Goal: Task Accomplishment & Management: Use online tool/utility

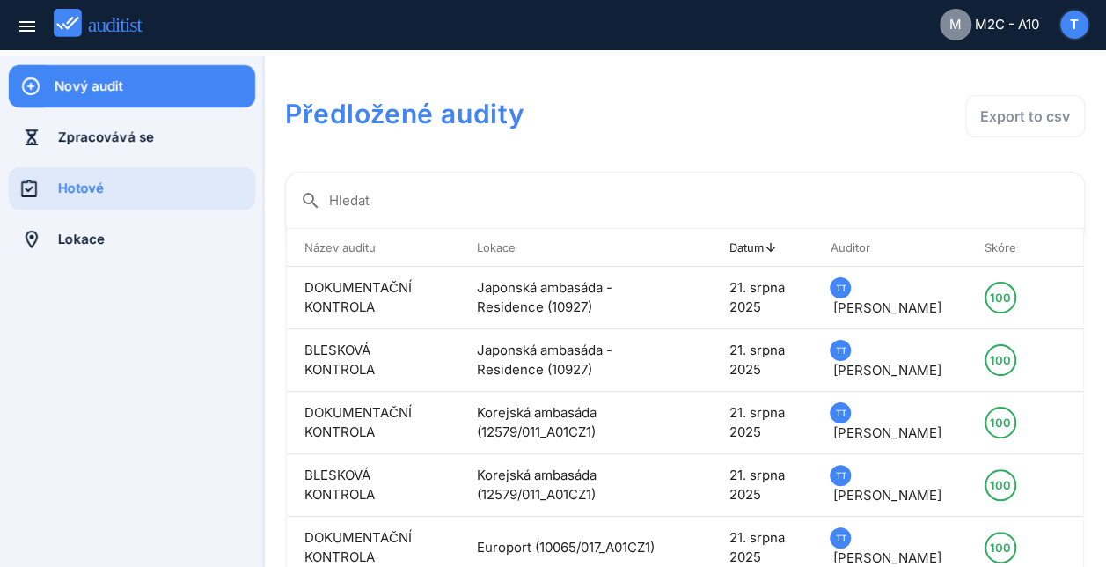
click at [82, 91] on div "Nový audit" at bounding box center [155, 86] width 201 height 19
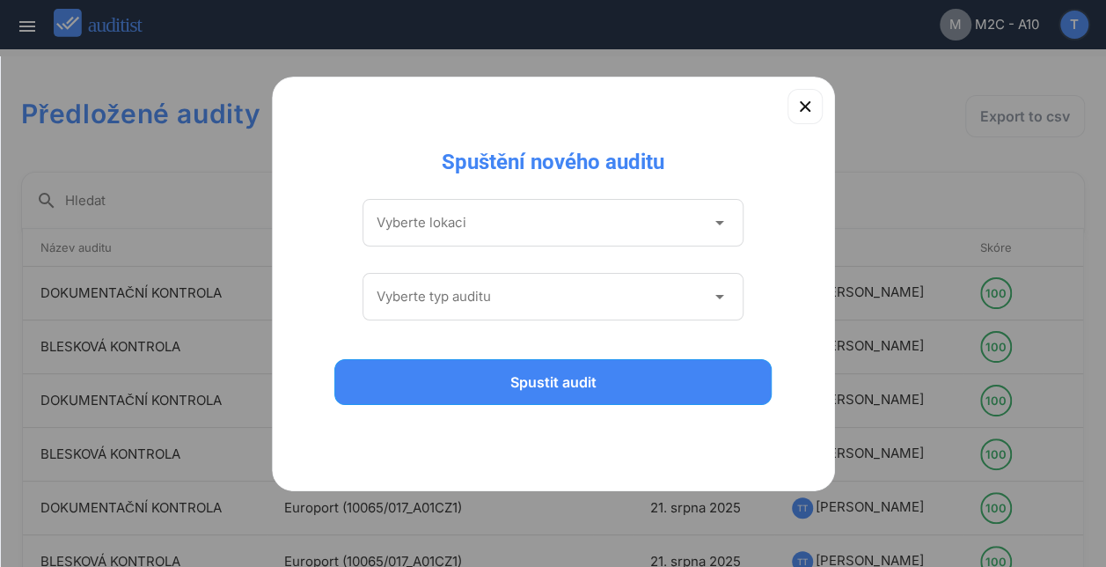
click at [725, 223] on icon "arrow_drop_down" at bounding box center [718, 222] width 21 height 21
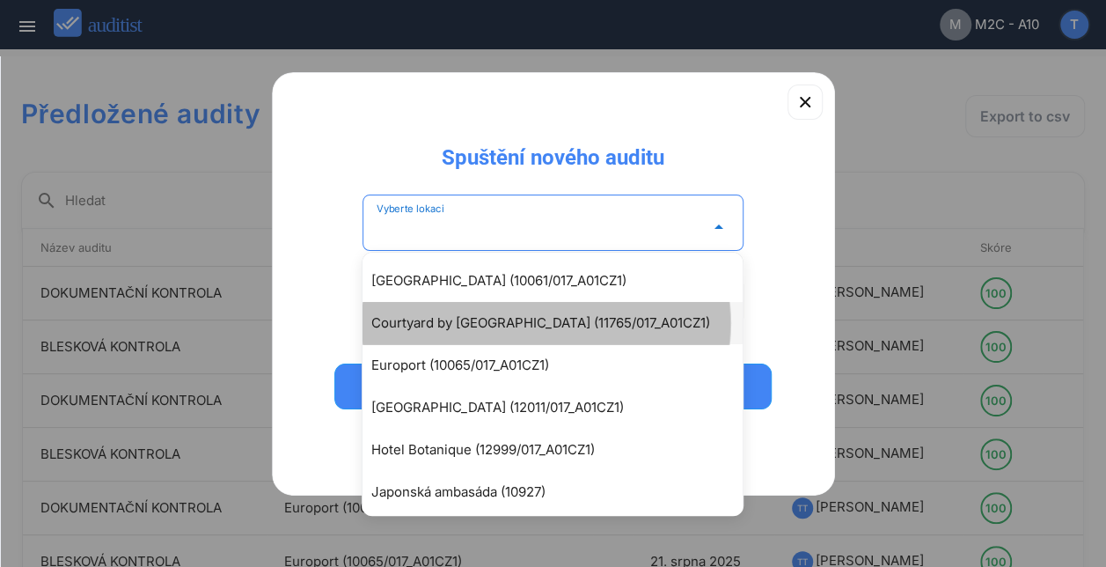
click at [534, 326] on div "Courtyard by [GEOGRAPHIC_DATA] (11765/017_A01CZ1)" at bounding box center [561, 322] width 380 height 21
type input "**********"
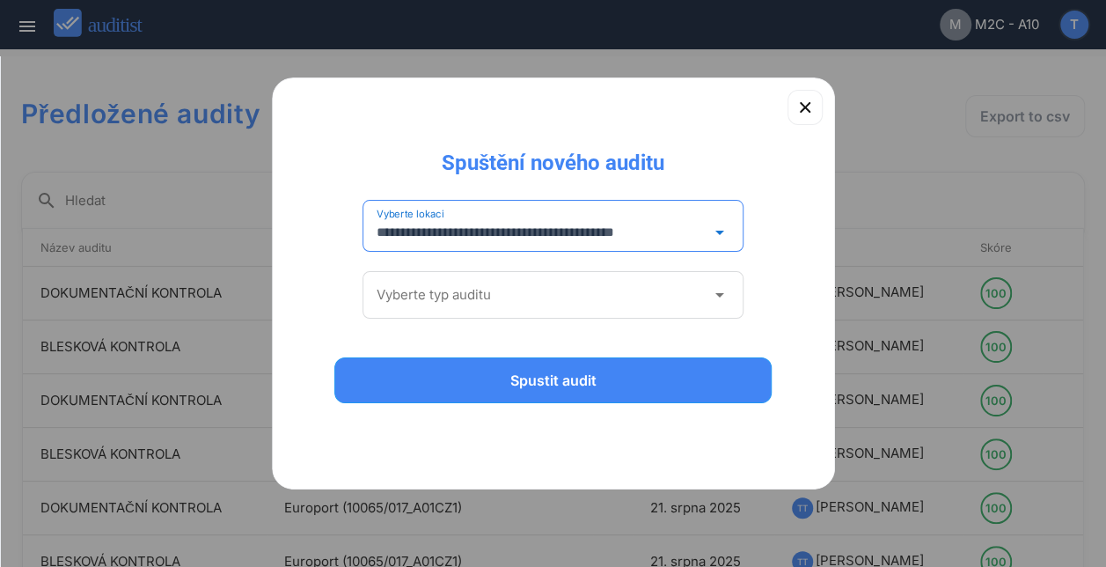
click at [737, 305] on div "Vyberte typ auditu arrow_drop_down" at bounding box center [554, 295] width 382 height 48
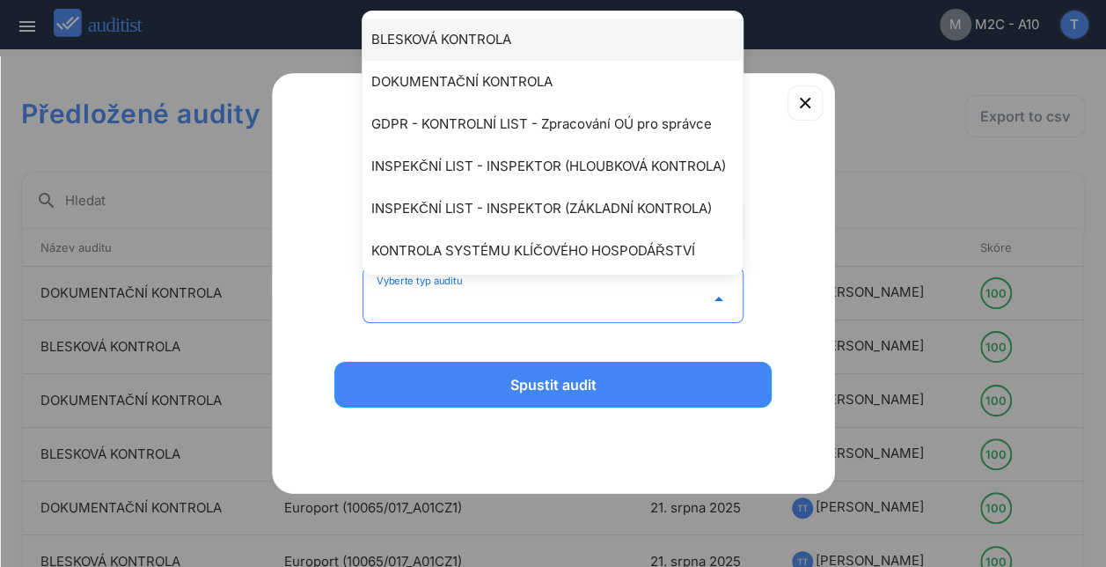
click at [503, 33] on div "BLESKOVÁ KONTROLA" at bounding box center [561, 39] width 380 height 21
type input "**********"
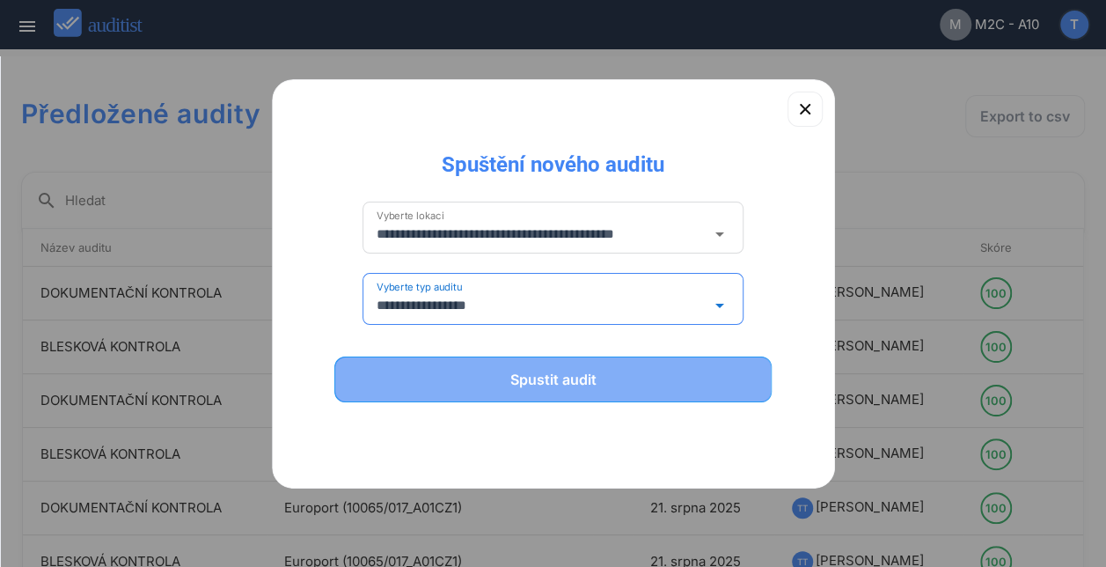
drag, startPoint x: 551, startPoint y: 378, endPoint x: 509, endPoint y: 359, distance: 46.5
click at [551, 378] on div "Spustit audit" at bounding box center [553, 379] width 392 height 21
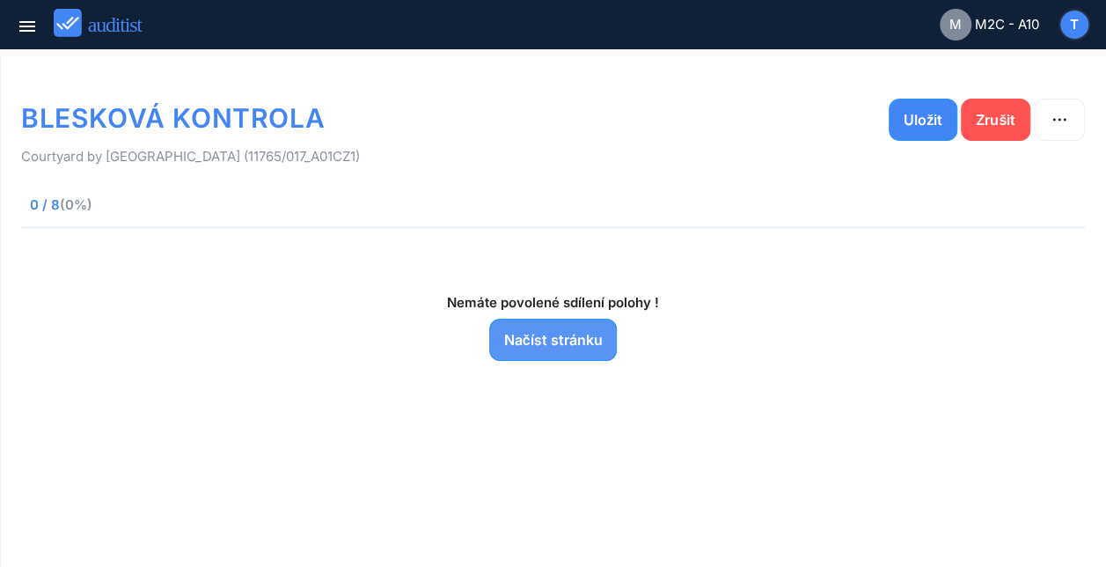
click at [556, 341] on div "Načíst stránku" at bounding box center [553, 339] width 99 height 21
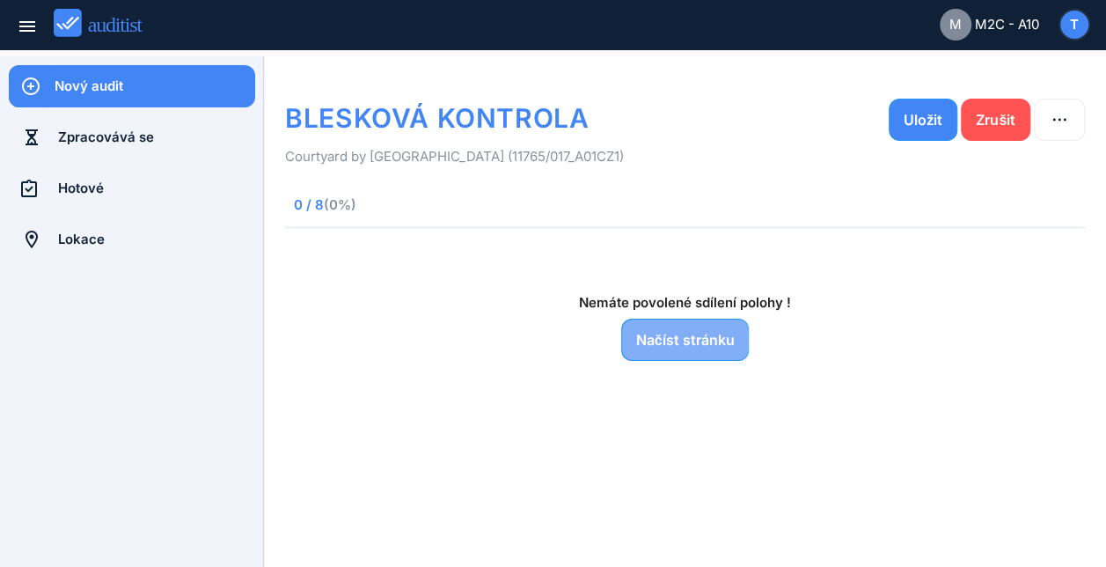
click at [686, 341] on div "Načíst stránku" at bounding box center [685, 339] width 99 height 21
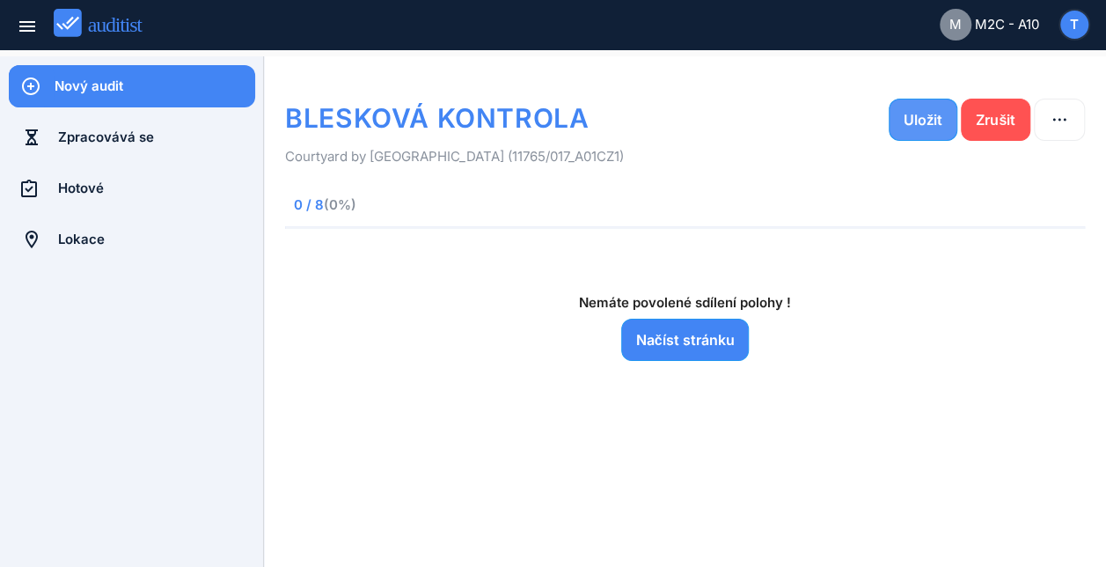
click at [913, 121] on div "Uložit" at bounding box center [923, 119] width 39 height 21
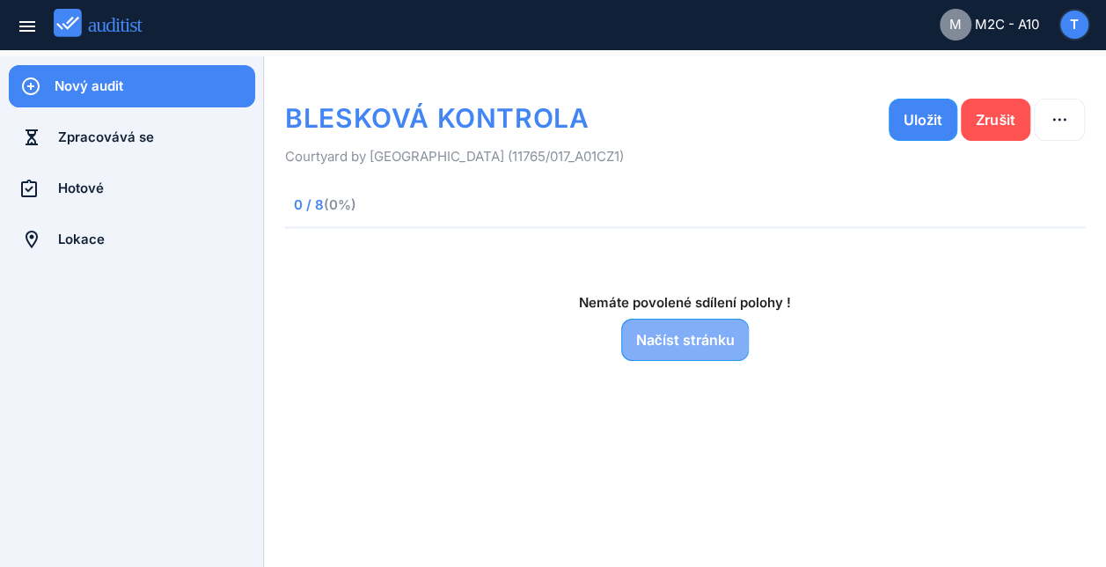
click at [673, 332] on div "Načíst stránku" at bounding box center [685, 339] width 99 height 21
click at [676, 337] on div "Načíst stránku" at bounding box center [685, 339] width 99 height 21
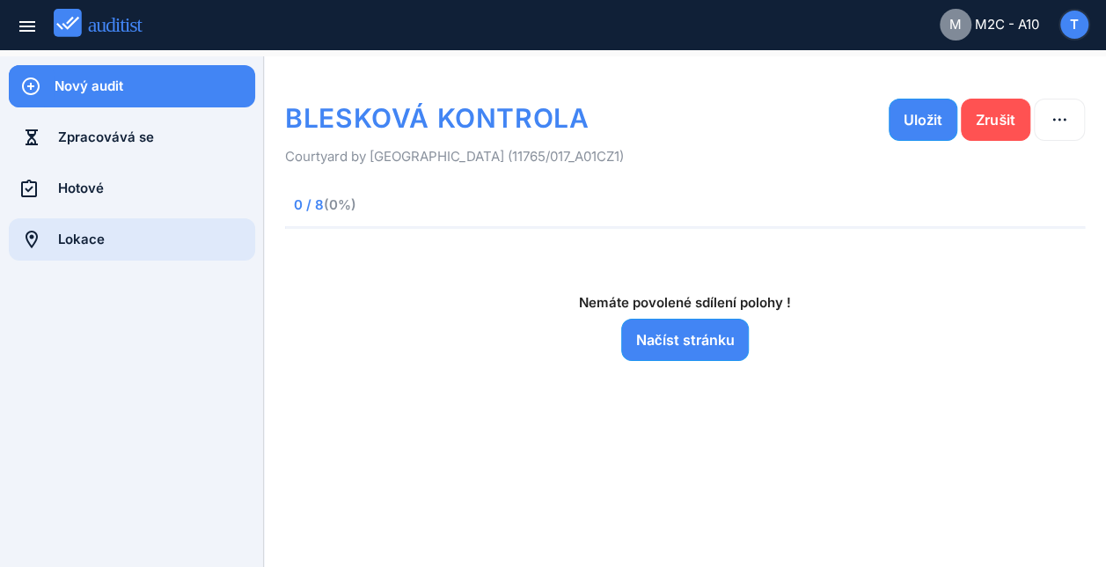
click at [85, 239] on div "Lokace" at bounding box center [156, 239] width 197 height 19
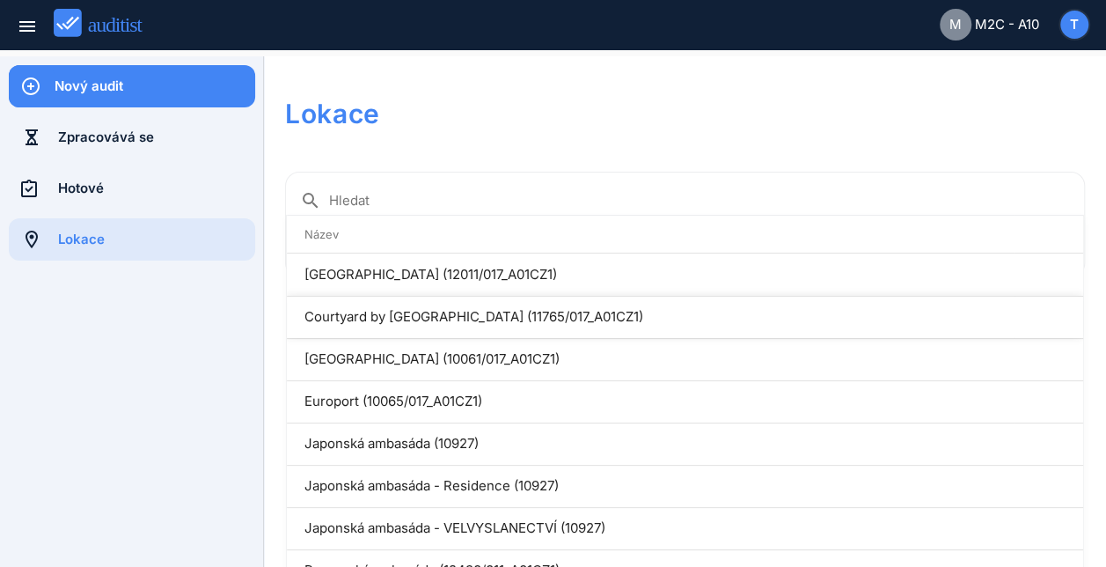
click at [437, 317] on td "Courtyard by [GEOGRAPHIC_DATA] (11765/017_A01CZ1)" at bounding box center [651, 317] width 728 height 42
click at [538, 315] on td "Courtyard by [GEOGRAPHIC_DATA] (11765/017_A01CZ1)" at bounding box center [651, 317] width 728 height 42
click at [66, 83] on div "Nový audit" at bounding box center [155, 86] width 201 height 19
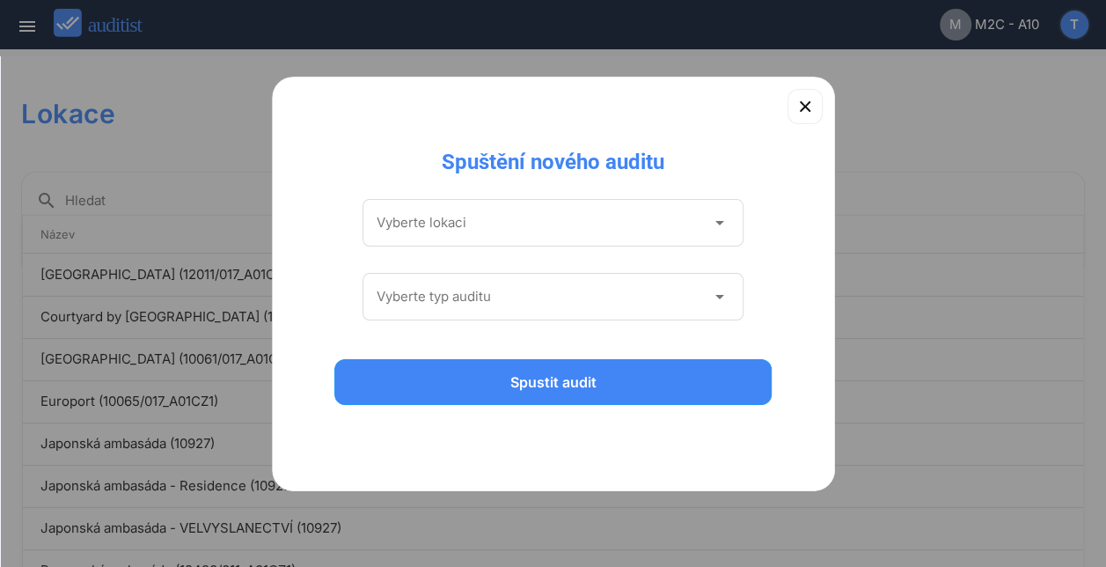
click at [722, 219] on icon "arrow_drop_down" at bounding box center [718, 222] width 21 height 21
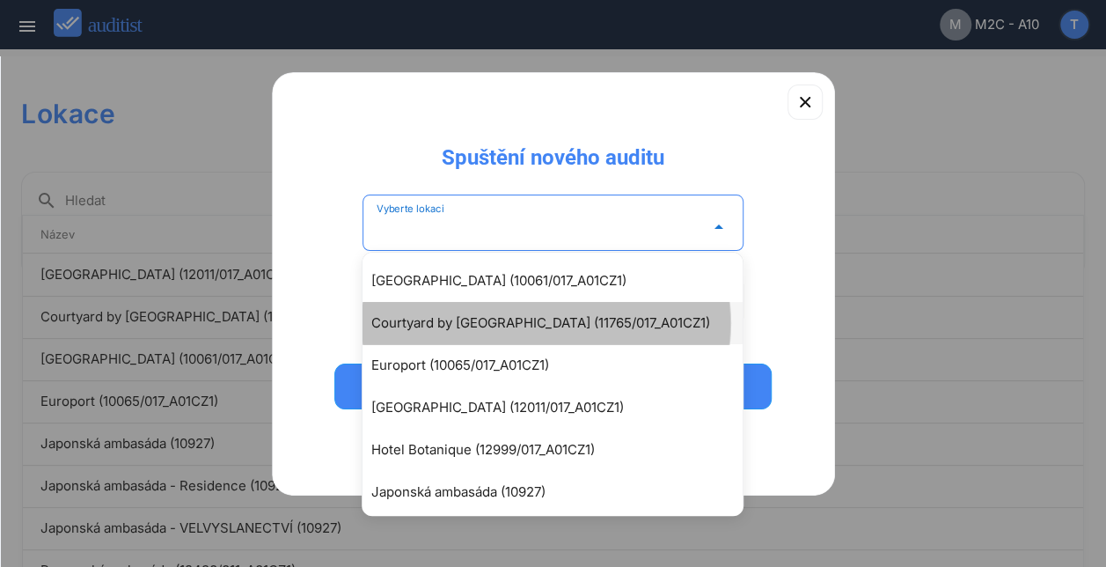
click at [548, 317] on div "Courtyard by [GEOGRAPHIC_DATA] (11765/017_A01CZ1)" at bounding box center [561, 322] width 380 height 21
type input "**********"
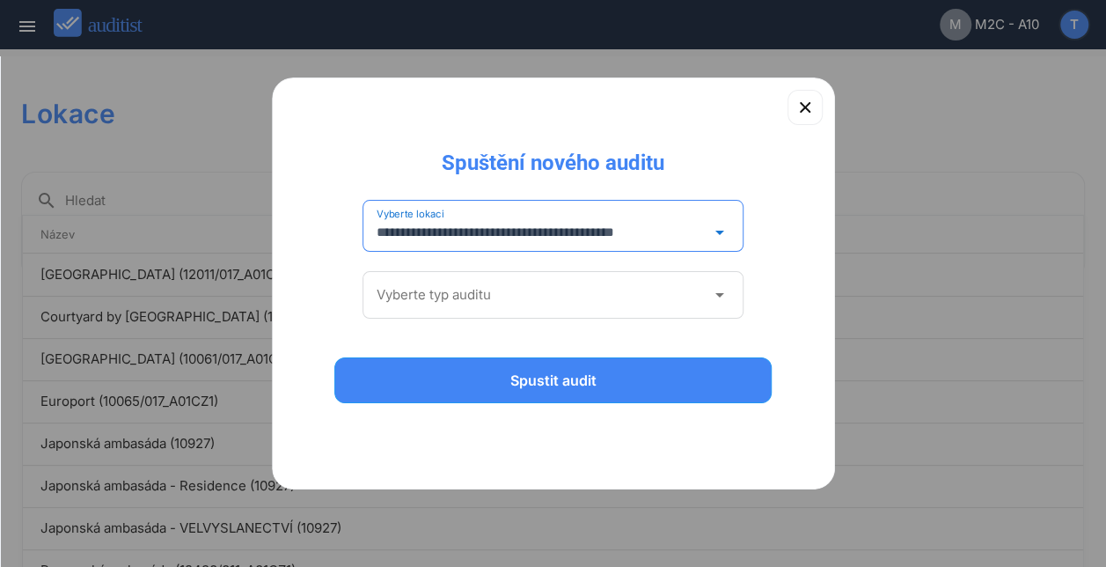
click at [714, 310] on div "Vyberte typ auditu arrow_drop_down" at bounding box center [554, 295] width 382 height 48
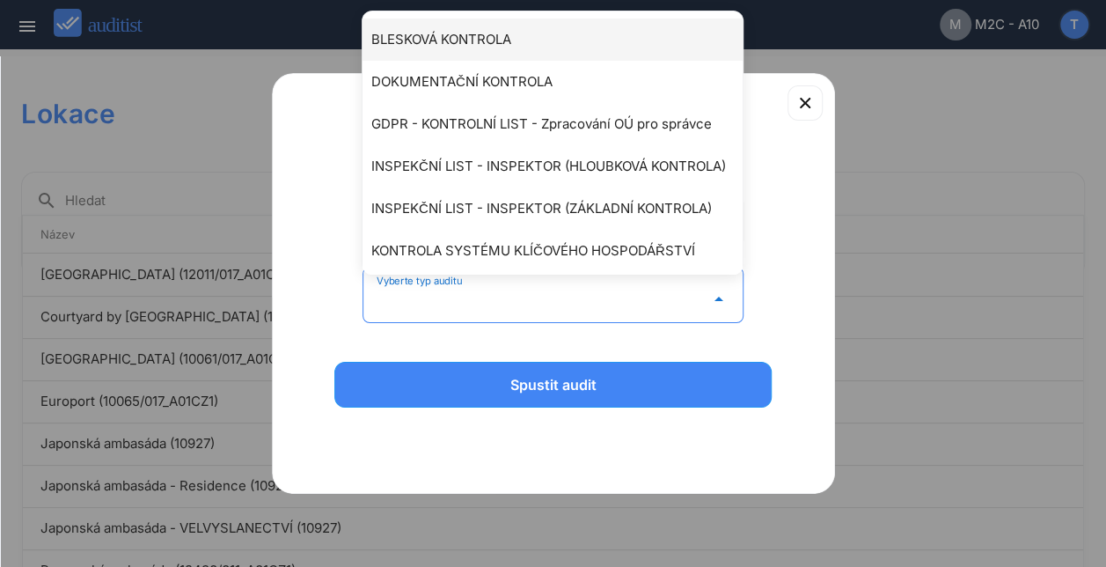
click at [469, 39] on div "BLESKOVÁ KONTROLA" at bounding box center [561, 39] width 380 height 21
type input "**********"
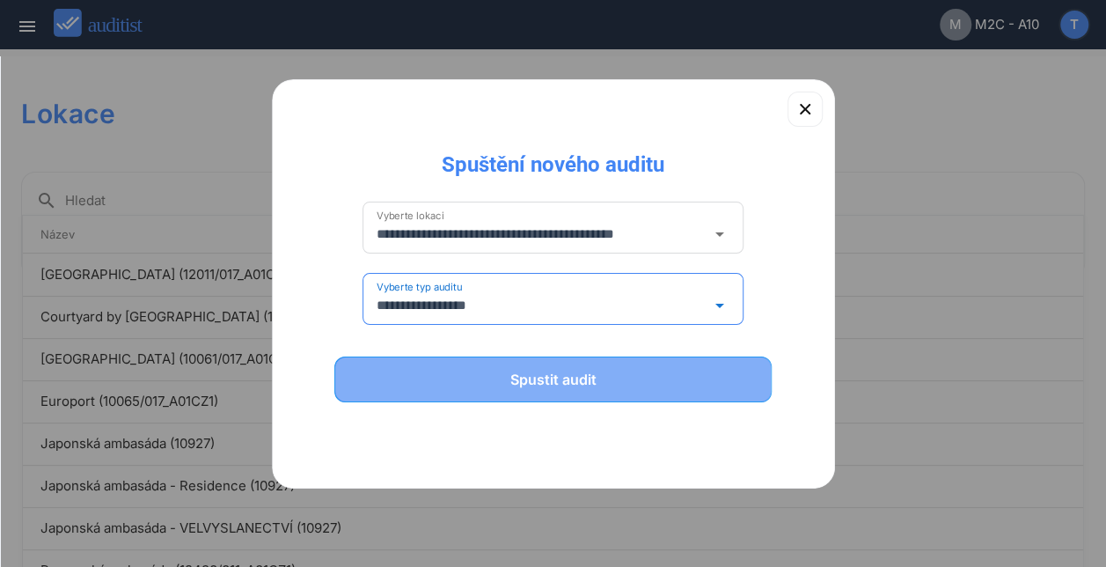
click at [555, 371] on div "Spustit audit" at bounding box center [553, 379] width 392 height 21
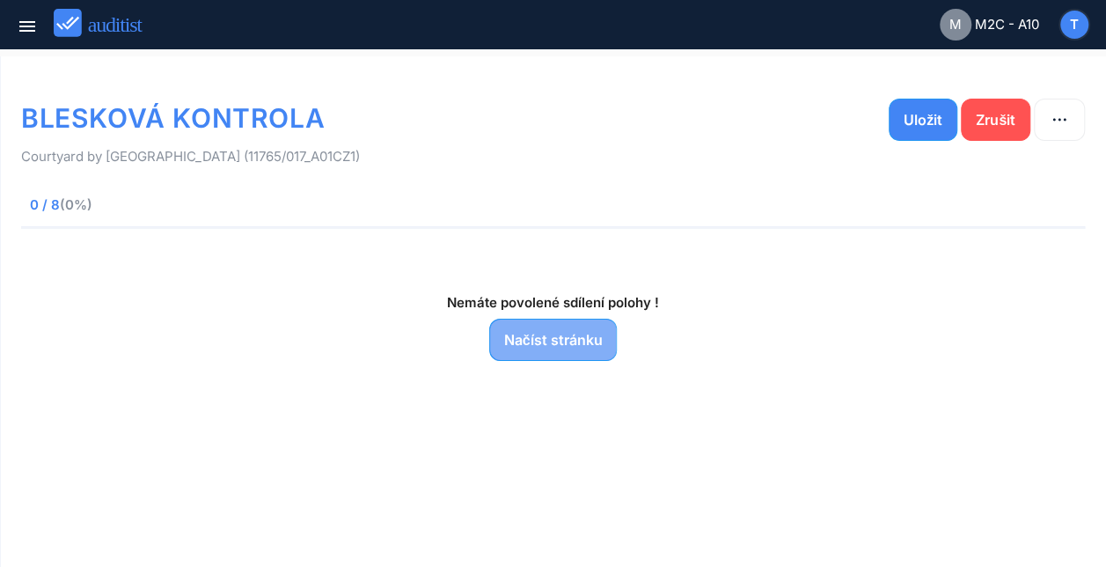
click at [573, 332] on div "Načíst stránku" at bounding box center [553, 339] width 99 height 21
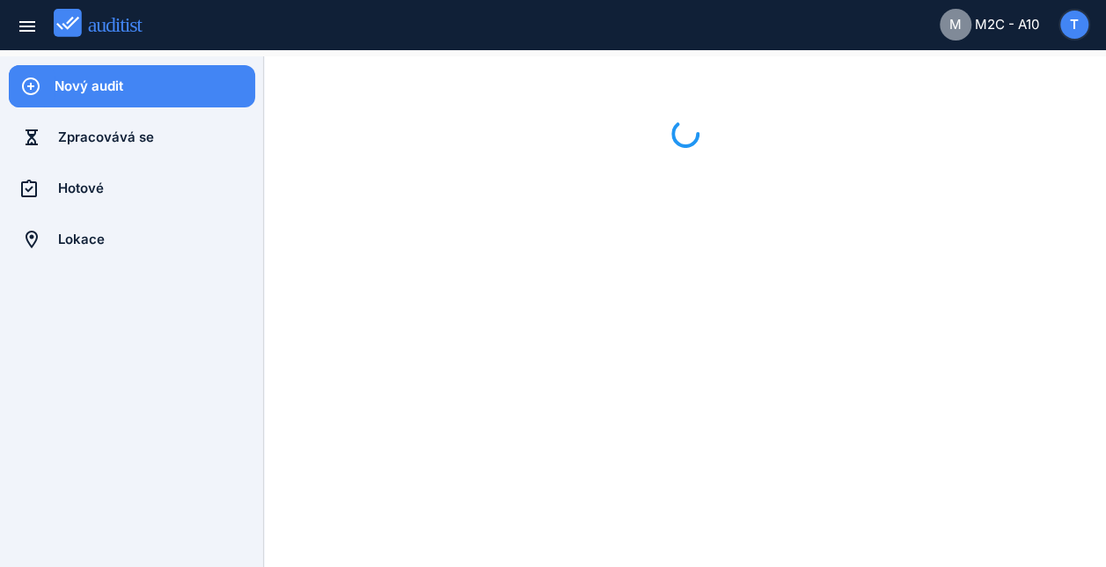
click at [573, 332] on div at bounding box center [685, 311] width 800 height 468
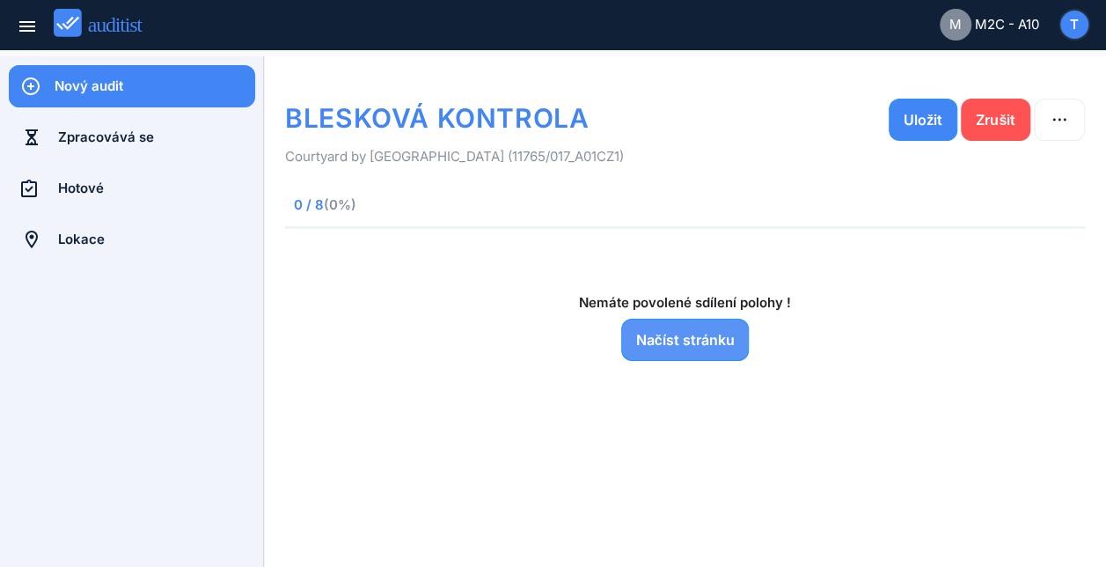
click at [685, 336] on div "Načíst stránku" at bounding box center [685, 339] width 99 height 21
click at [1062, 131] on button "button" at bounding box center [1059, 120] width 51 height 42
click at [1062, 131] on div "Upravit" at bounding box center [1052, 126] width 64 height 21
type input "**********"
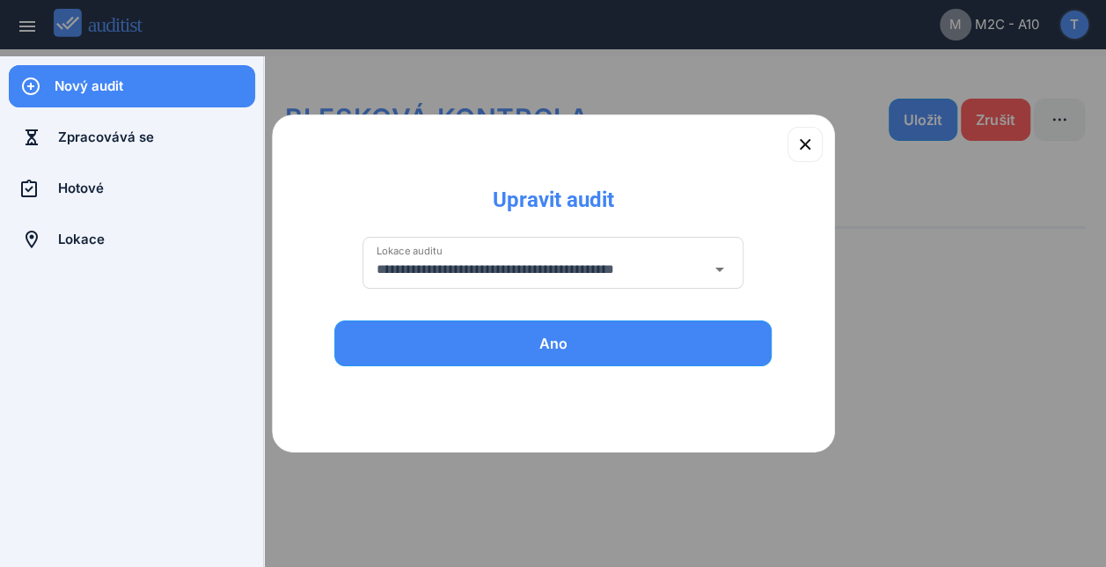
click at [1062, 131] on div at bounding box center [553, 283] width 1106 height 567
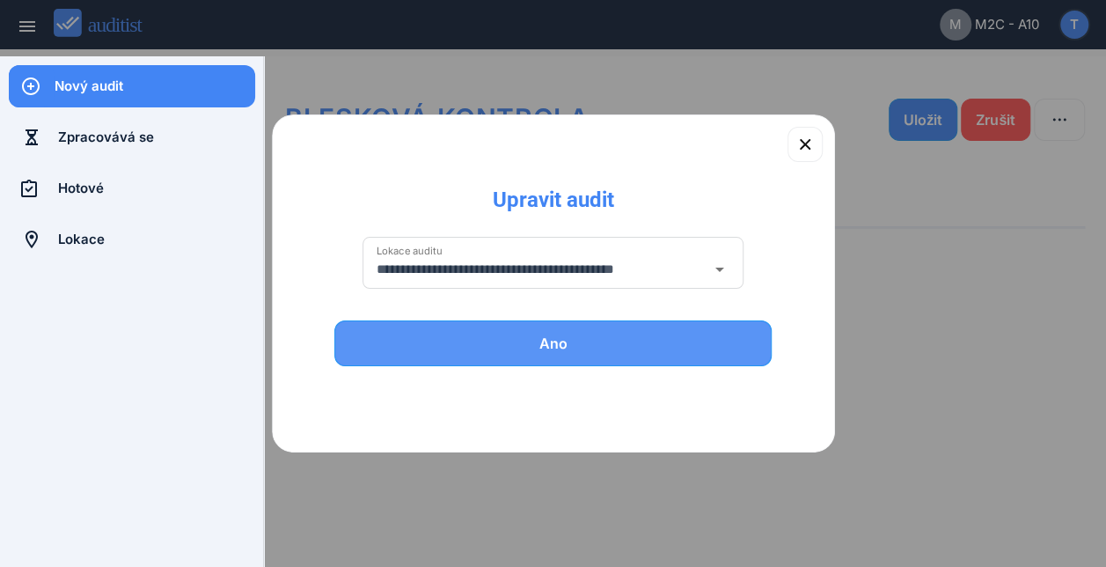
click at [595, 343] on div "Ano" at bounding box center [553, 343] width 392 height 21
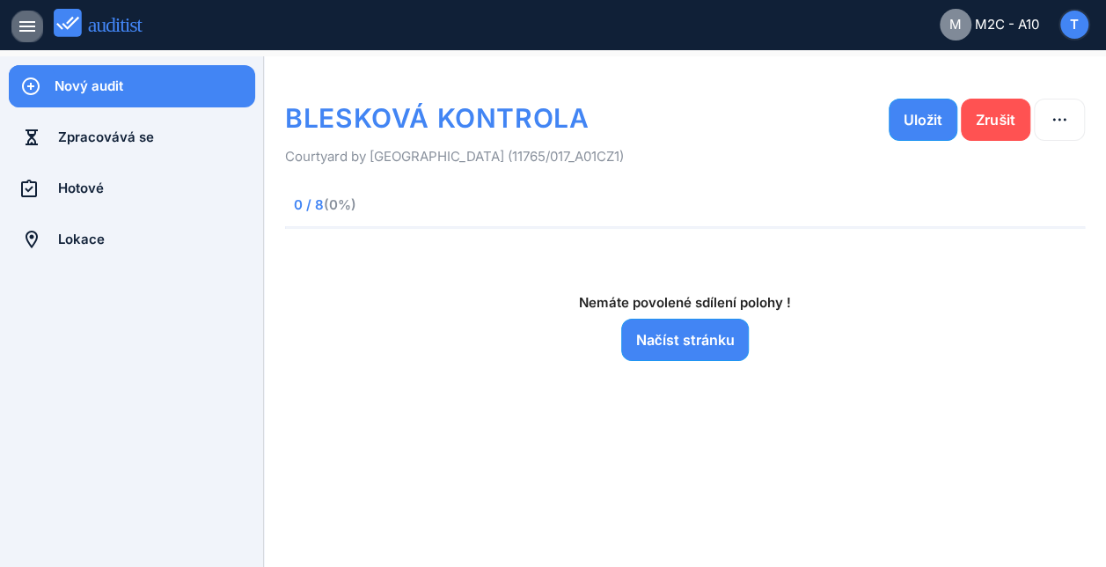
click at [32, 29] on icon "menu" at bounding box center [27, 26] width 21 height 21
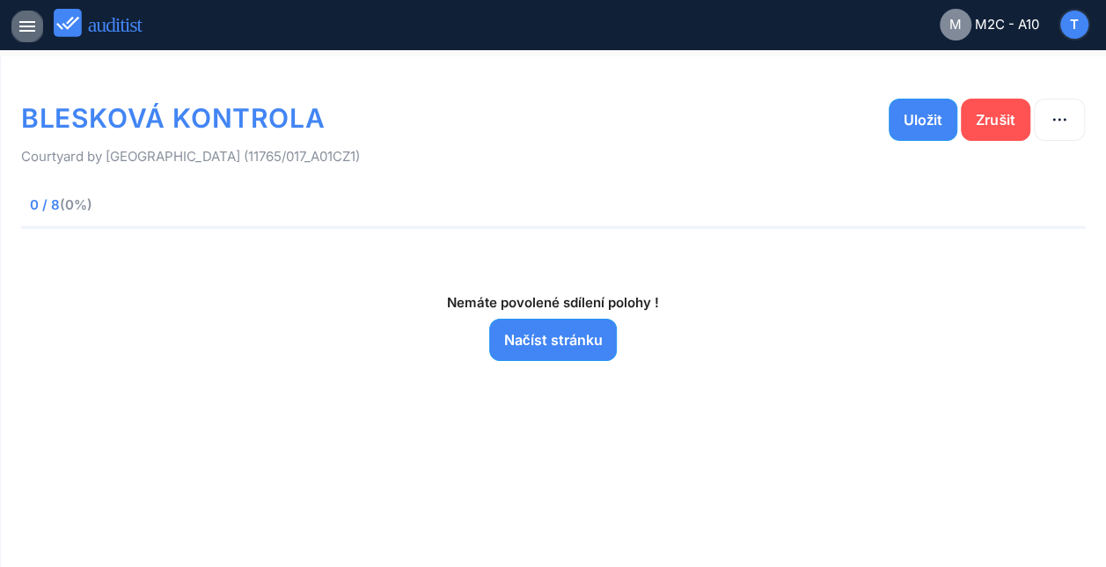
click at [32, 29] on icon "menu" at bounding box center [27, 26] width 21 height 21
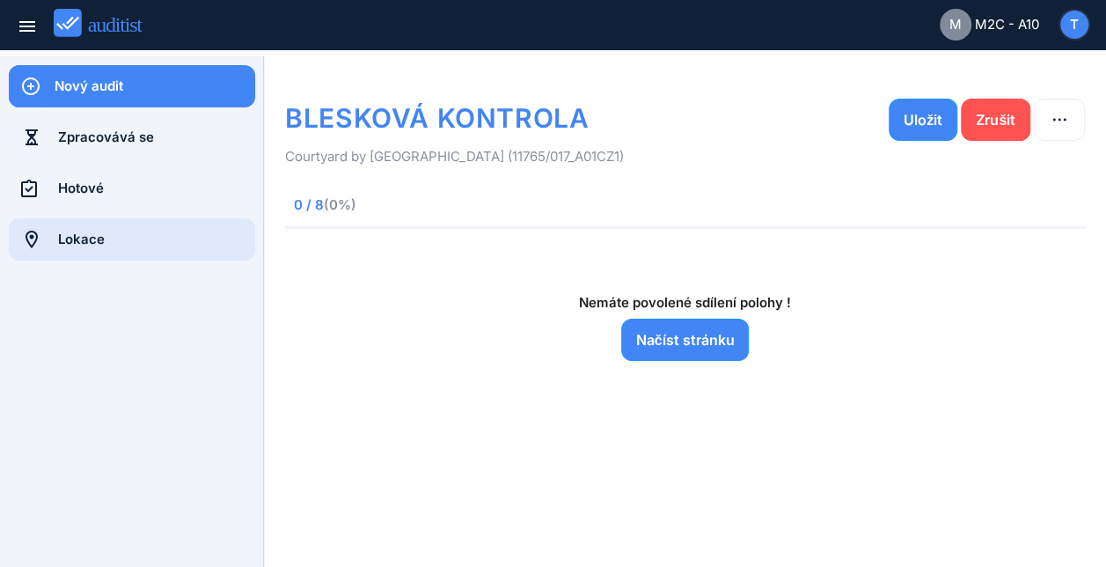
click at [111, 245] on div "Lokace" at bounding box center [156, 239] width 197 height 19
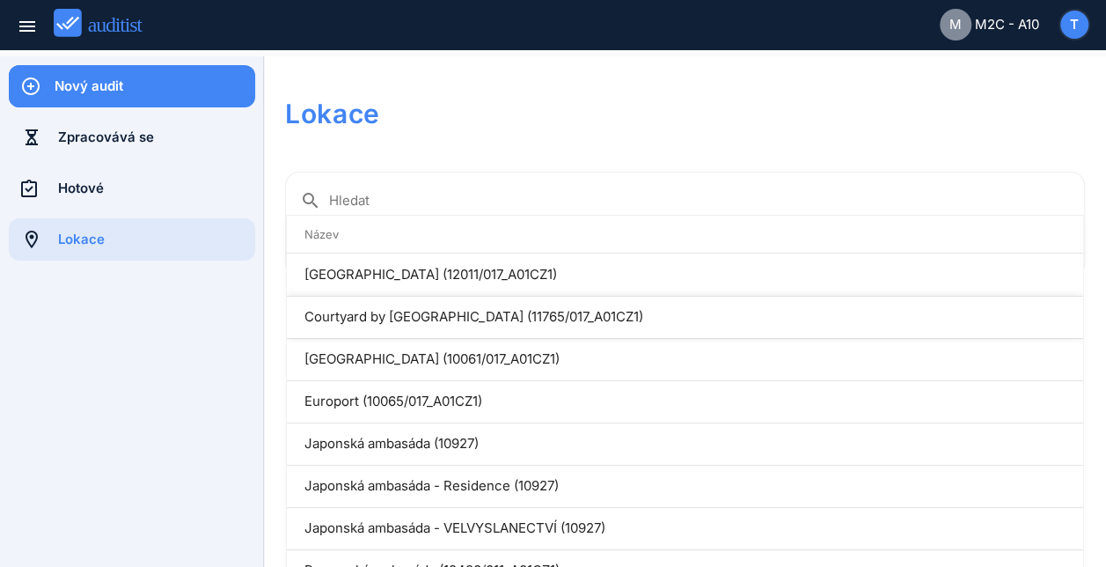
click at [401, 317] on td "Courtyard by [GEOGRAPHIC_DATA] (11765/017_A01CZ1)" at bounding box center [651, 317] width 728 height 42
click at [581, 311] on td "Courtyard by [GEOGRAPHIC_DATA] (11765/017_A01CZ1)" at bounding box center [651, 317] width 728 height 42
click at [315, 306] on td "Courtyard by [GEOGRAPHIC_DATA] (11765/017_A01CZ1)" at bounding box center [651, 317] width 728 height 42
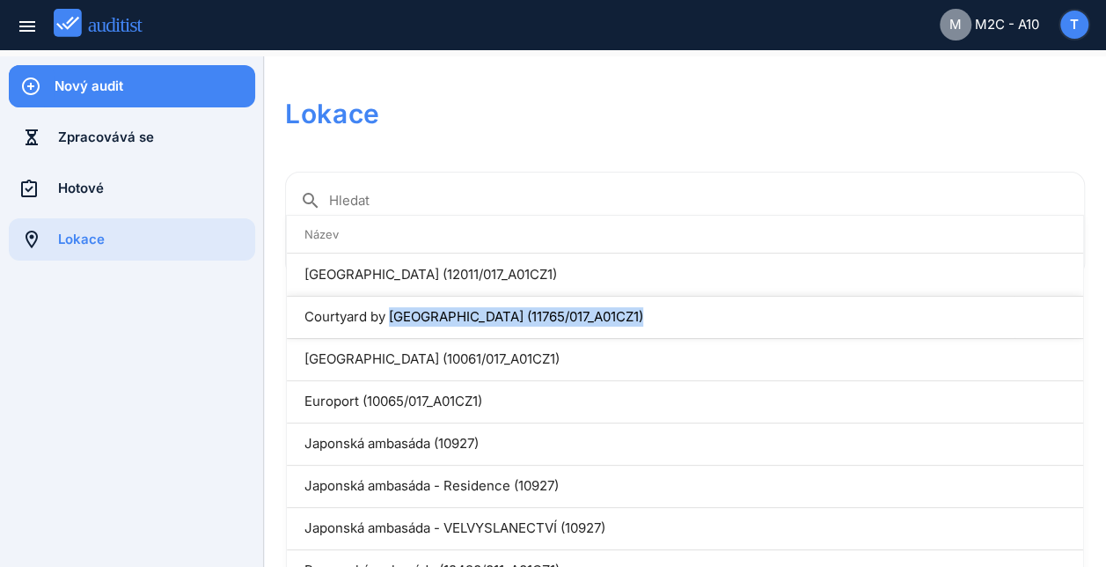
click at [315, 306] on td "Courtyard by [GEOGRAPHIC_DATA] (11765/017_A01CZ1)" at bounding box center [651, 317] width 728 height 42
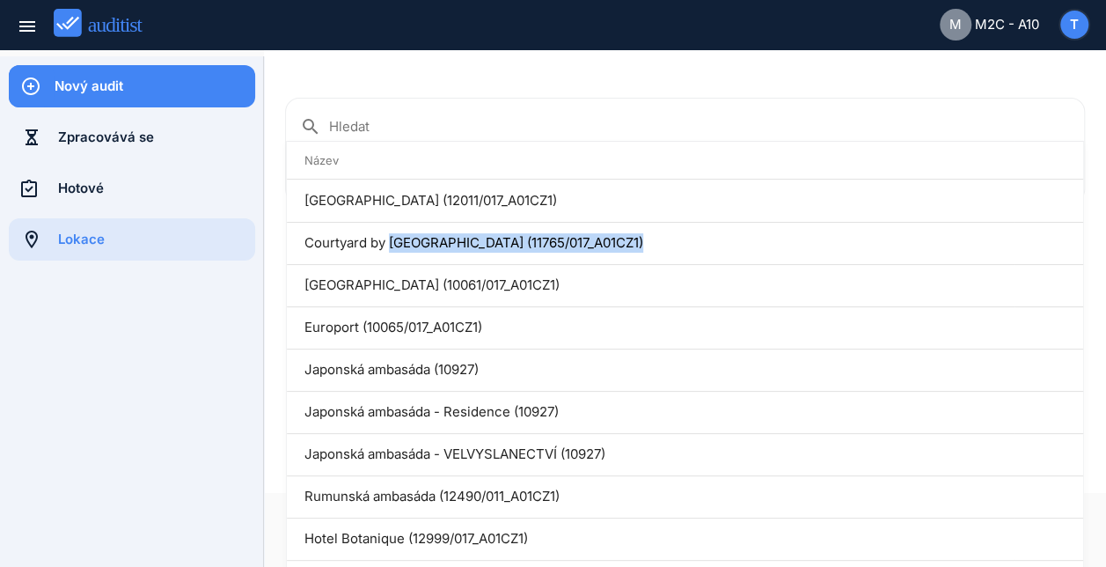
scroll to position [160, 0]
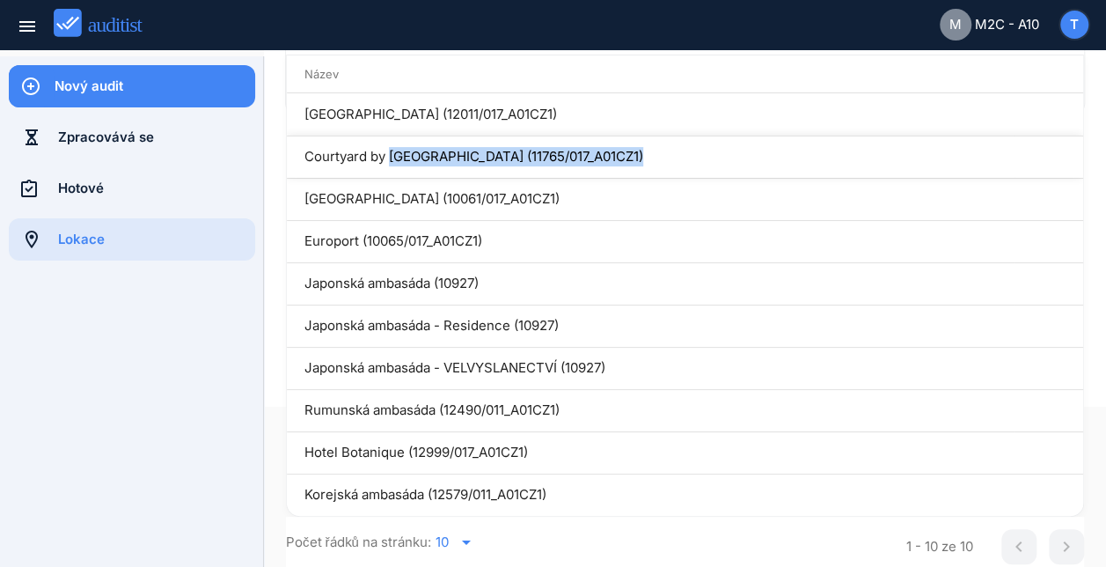
click at [333, 160] on td "Courtyard by [GEOGRAPHIC_DATA] (11765/017_A01CZ1)" at bounding box center [651, 157] width 728 height 42
click at [1078, 23] on span "T" at bounding box center [1074, 25] width 9 height 20
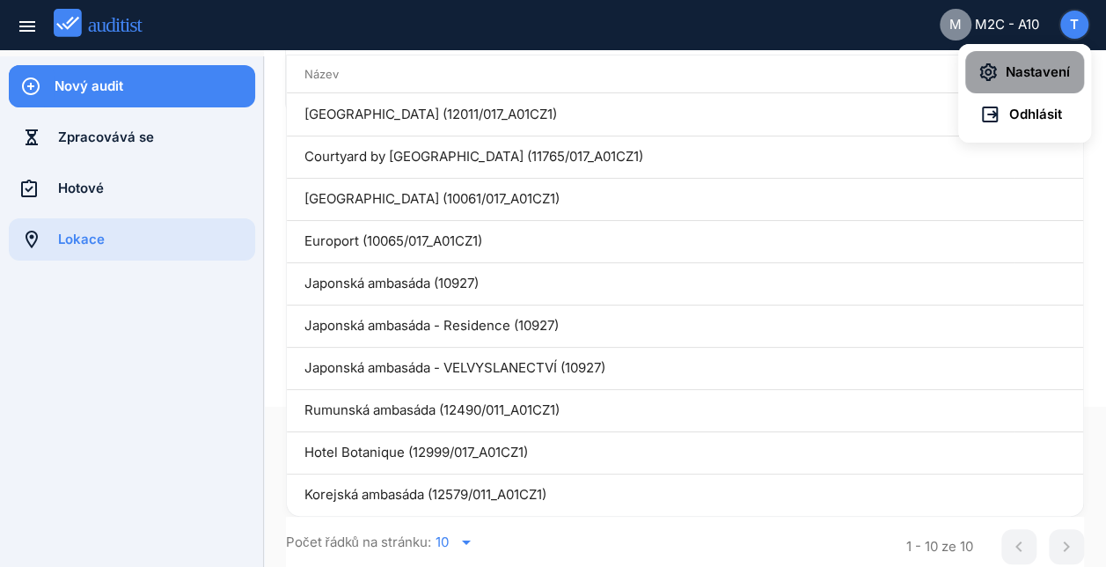
click at [1049, 74] on span "Nastavení" at bounding box center [1033, 72] width 73 height 20
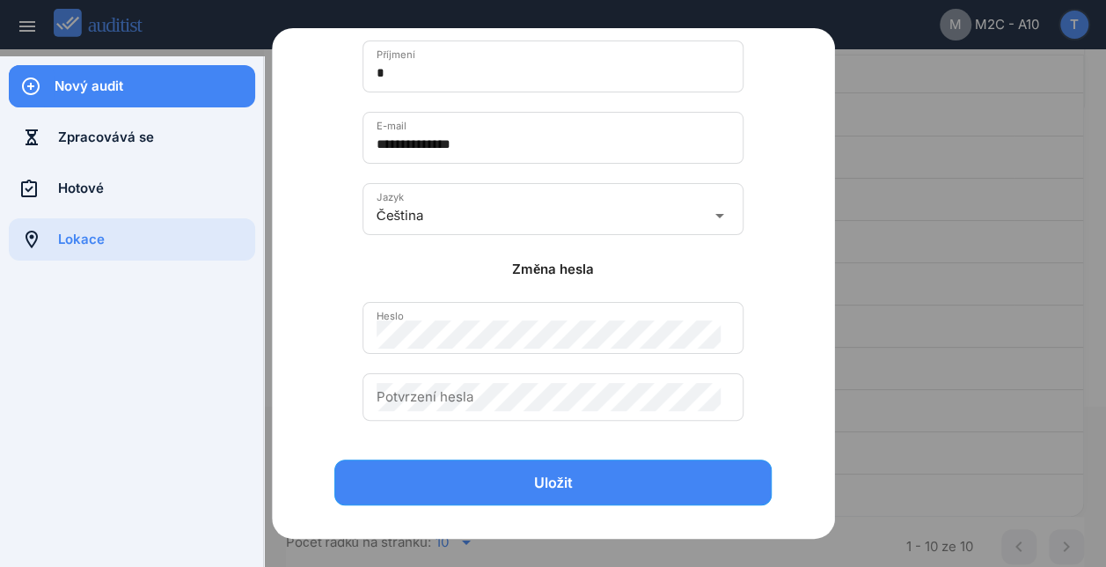
scroll to position [302, 0]
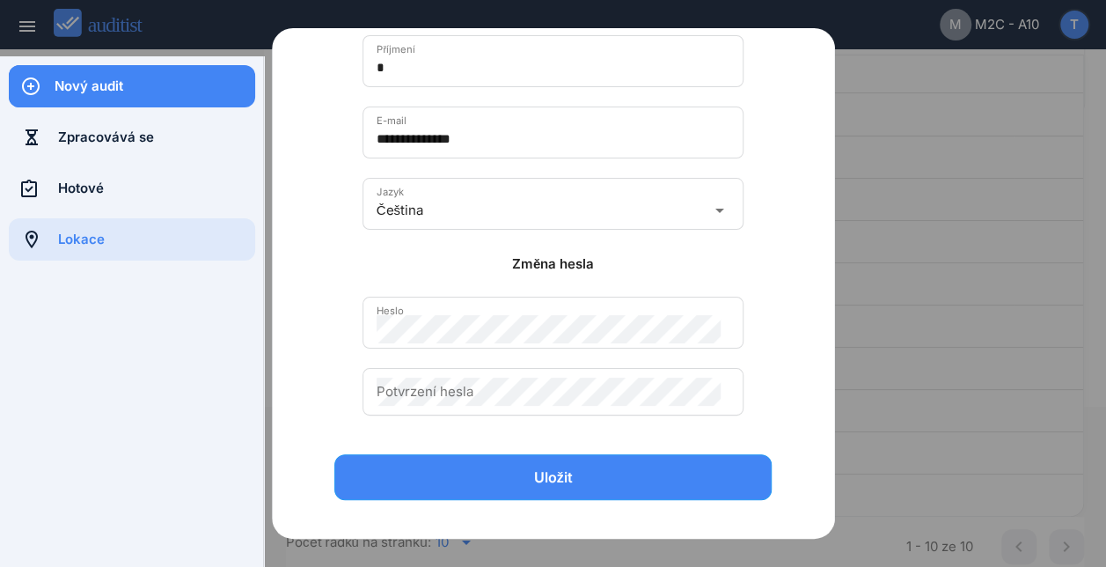
click at [948, 144] on div at bounding box center [553, 283] width 1106 height 567
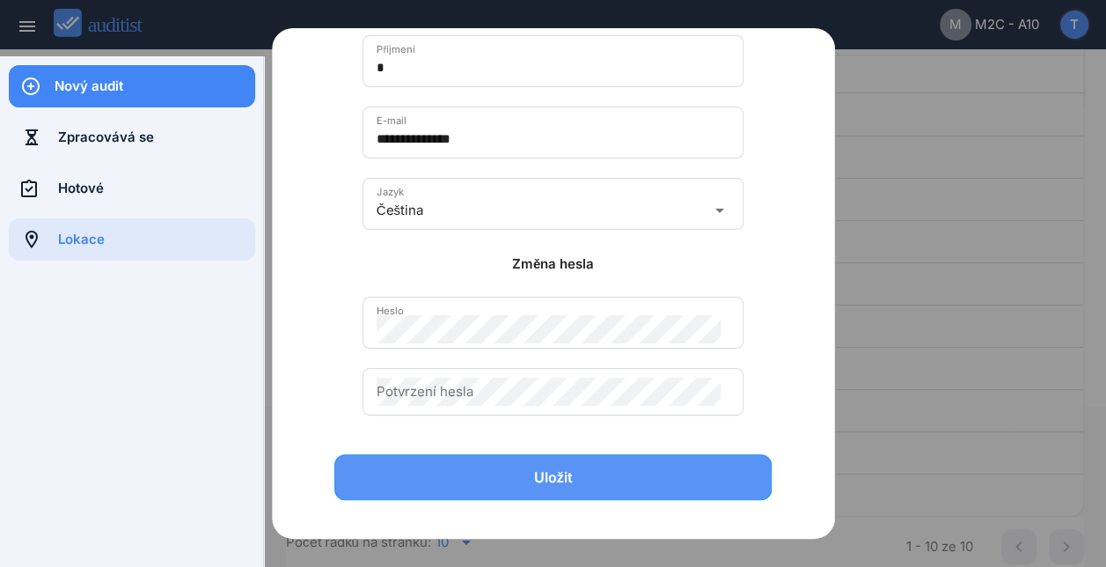
click at [692, 459] on button "Uložit" at bounding box center [553, 477] width 438 height 46
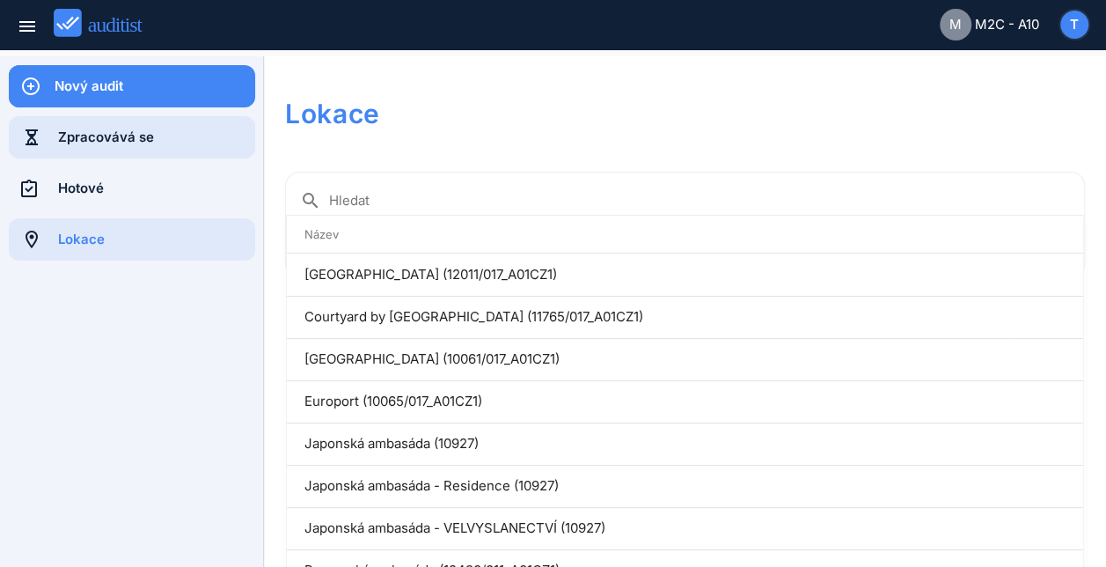
click at [86, 138] on div "Zpracovává se" at bounding box center [156, 137] width 197 height 19
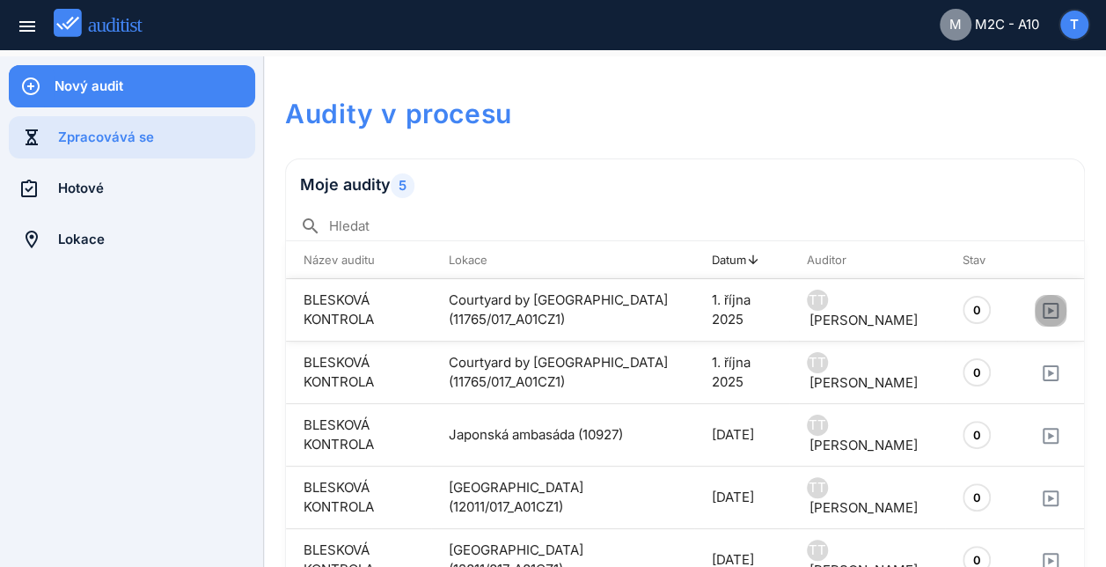
click at [1044, 313] on icon "button" at bounding box center [1051, 311] width 16 height 16
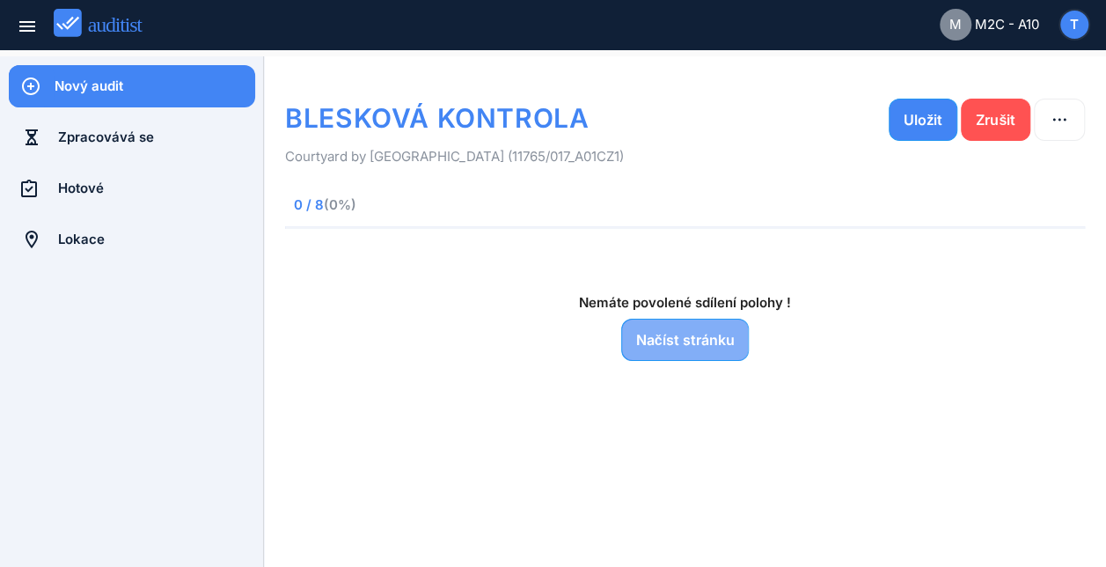
click at [680, 339] on div "Načíst stránku" at bounding box center [685, 339] width 99 height 21
drag, startPoint x: 979, startPoint y: 320, endPoint x: 530, endPoint y: 463, distance: 471.7
click at [530, 463] on div "BLESKOVÁ KONTROLA Uložit Zrušit Courtyard by [GEOGRAPHIC_DATA] (11765/017_A01CZ…" at bounding box center [685, 311] width 800 height 468
